Goal: Obtain resource: Download file/media

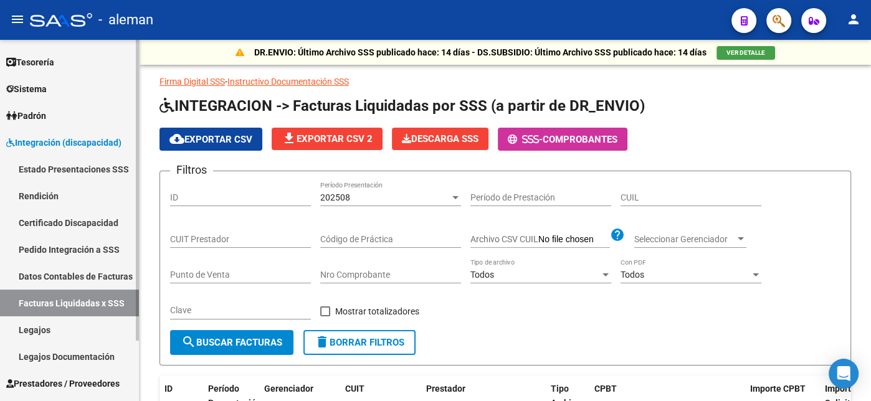
scroll to position [69, 0]
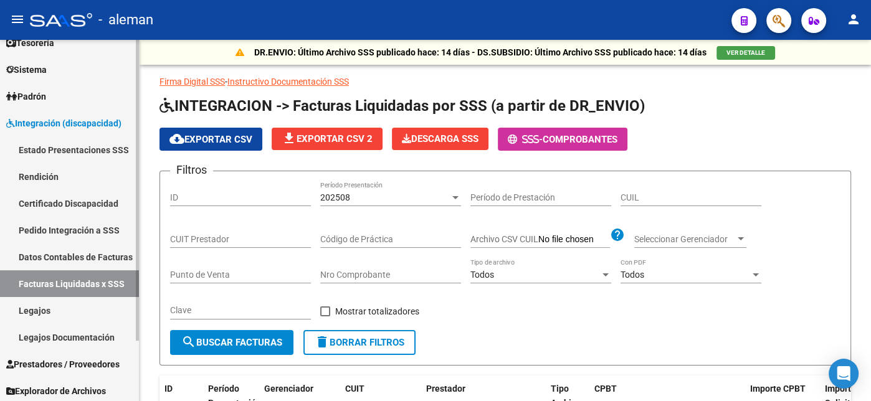
click at [76, 277] on link "Facturas Liquidadas x SSS" at bounding box center [69, 284] width 139 height 27
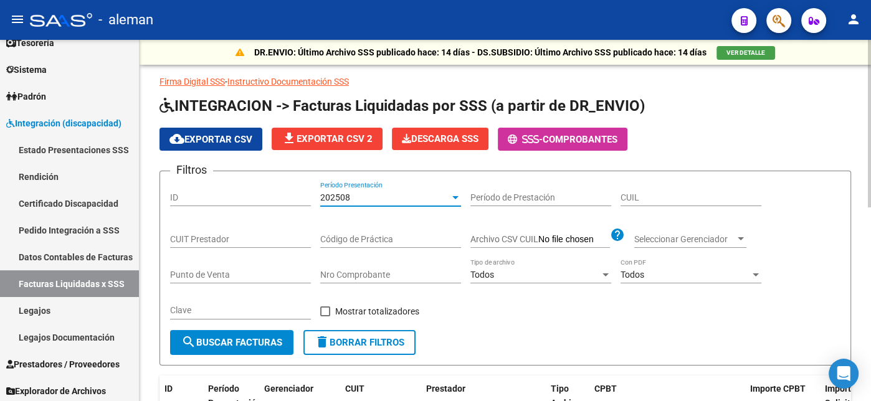
click at [386, 199] on div "202508" at bounding box center [385, 198] width 130 height 11
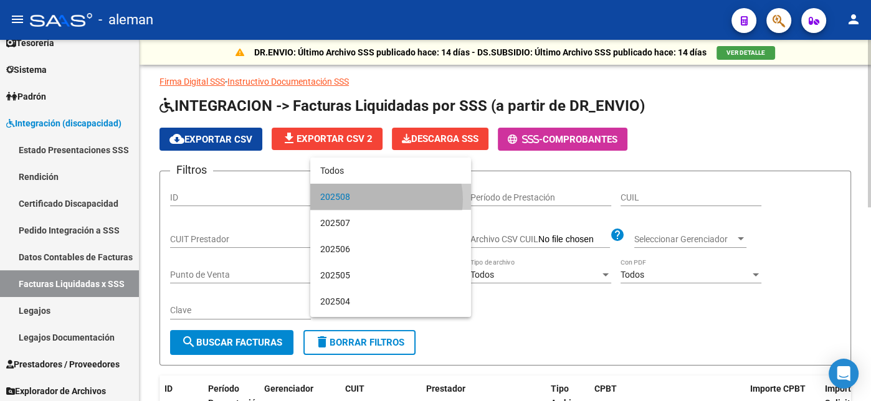
click at [386, 199] on span "202508" at bounding box center [390, 197] width 141 height 26
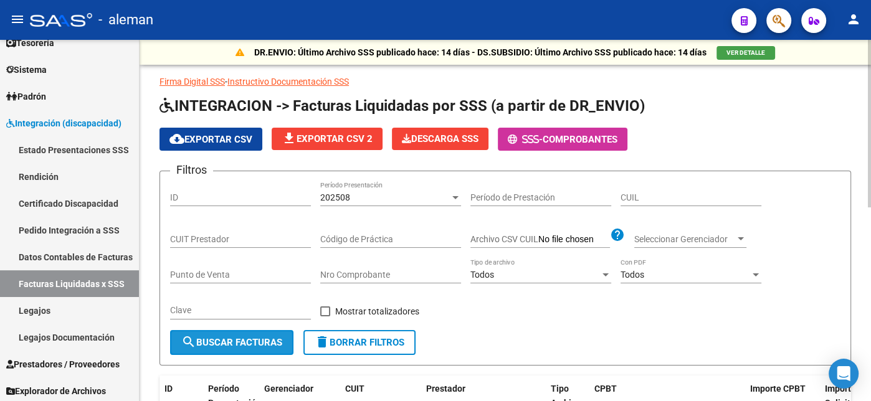
drag, startPoint x: 221, startPoint y: 338, endPoint x: 256, endPoint y: 325, distance: 37.3
click at [221, 337] on span "search Buscar Facturas" at bounding box center [231, 342] width 101 height 11
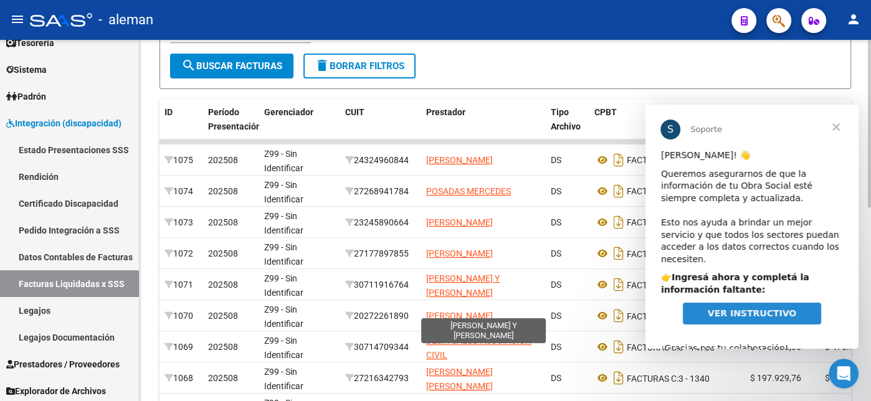
scroll to position [0, 0]
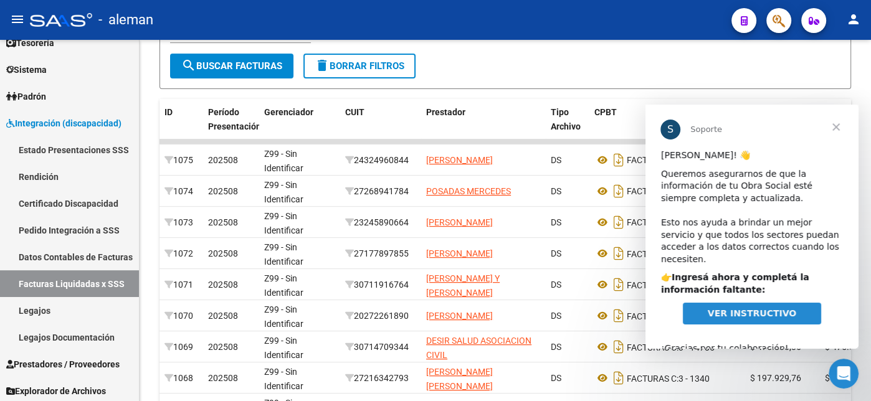
click at [843, 135] on span "Cerrar" at bounding box center [836, 127] width 45 height 45
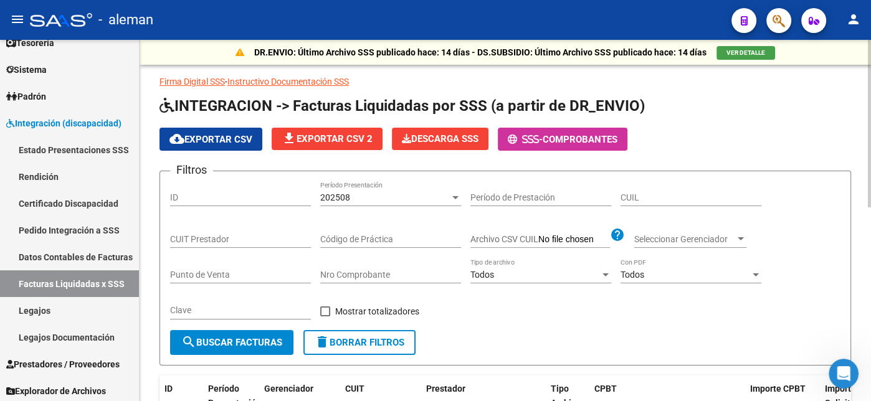
click at [203, 145] on button "cloud_download Exportar CSV" at bounding box center [211, 139] width 103 height 23
